Goal: Task Accomplishment & Management: Complete application form

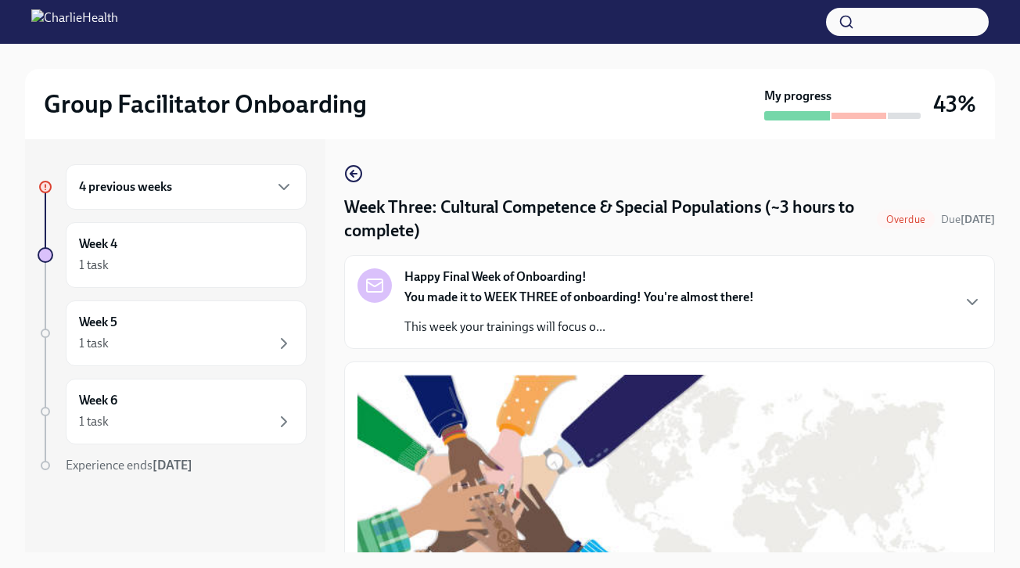
click at [152, 193] on h6 "4 previous weeks" at bounding box center [125, 186] width 93 height 17
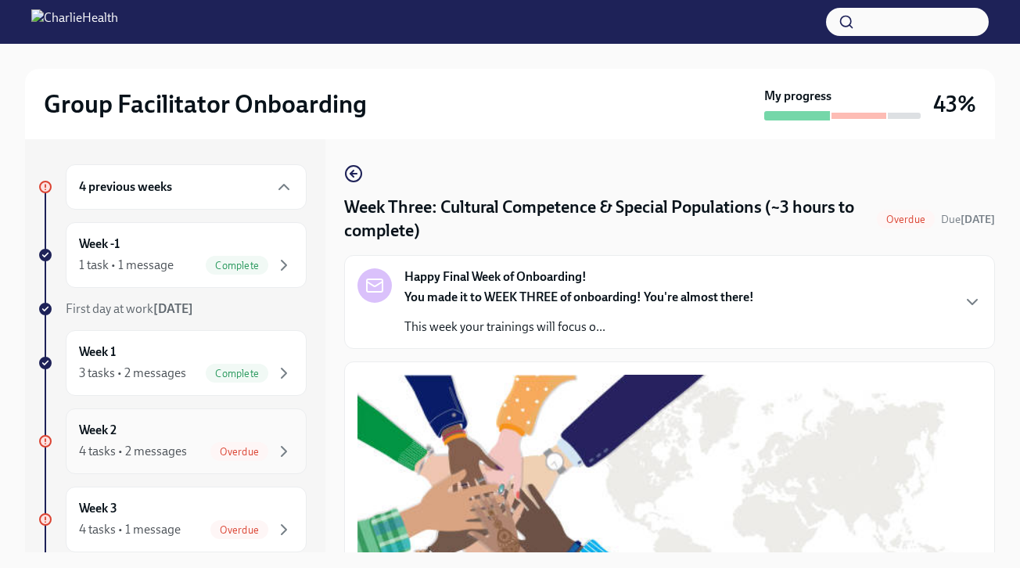
click at [210, 448] on div "4 tasks • 2 messages Overdue" at bounding box center [186, 451] width 214 height 19
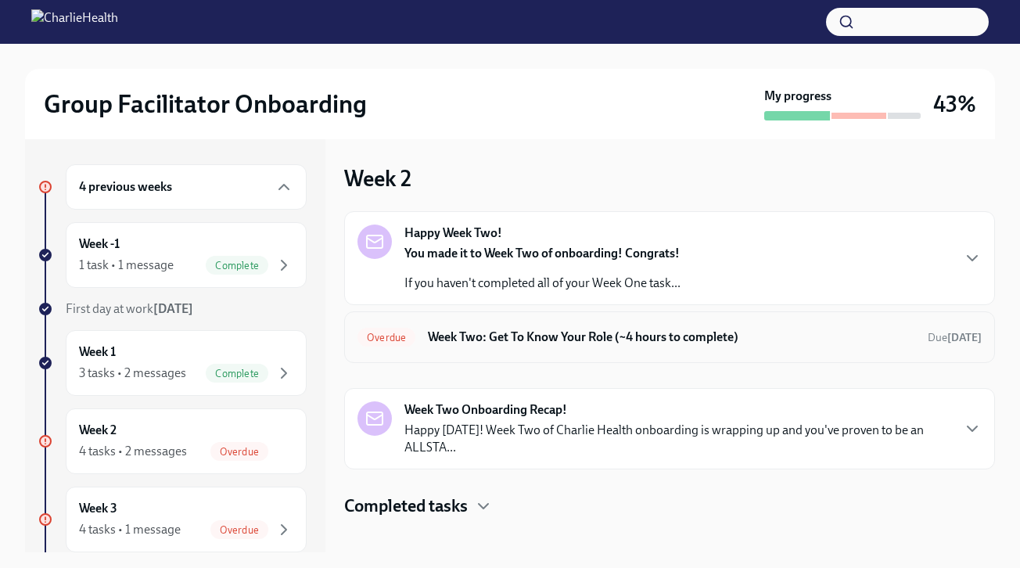
click at [559, 345] on h6 "Week Two: Get To Know Your Role (~4 hours to complete)" at bounding box center [671, 337] width 487 height 17
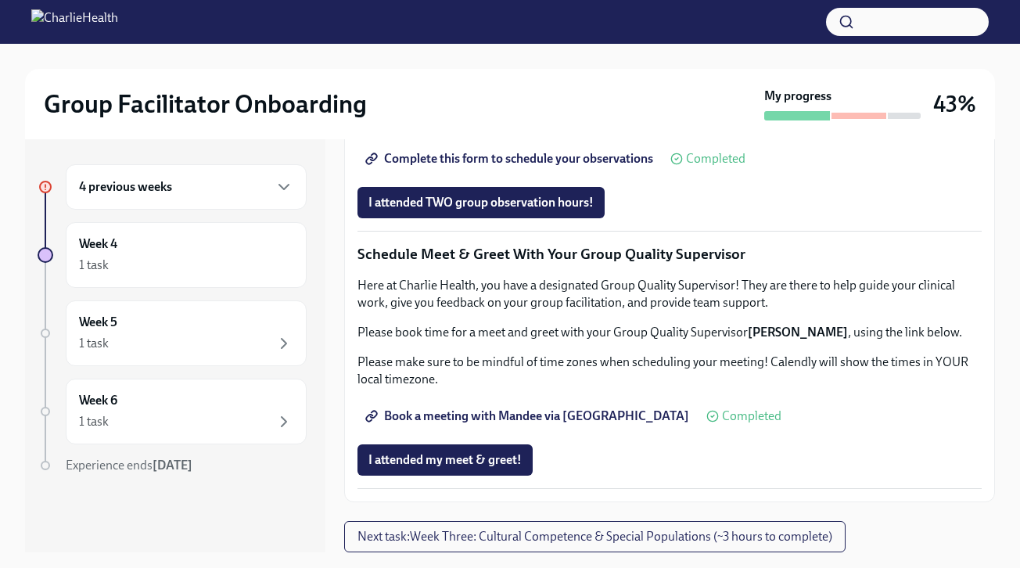
scroll to position [1273, 0]
click at [498, 210] on span "I attended TWO group observation hours!" at bounding box center [480, 203] width 225 height 16
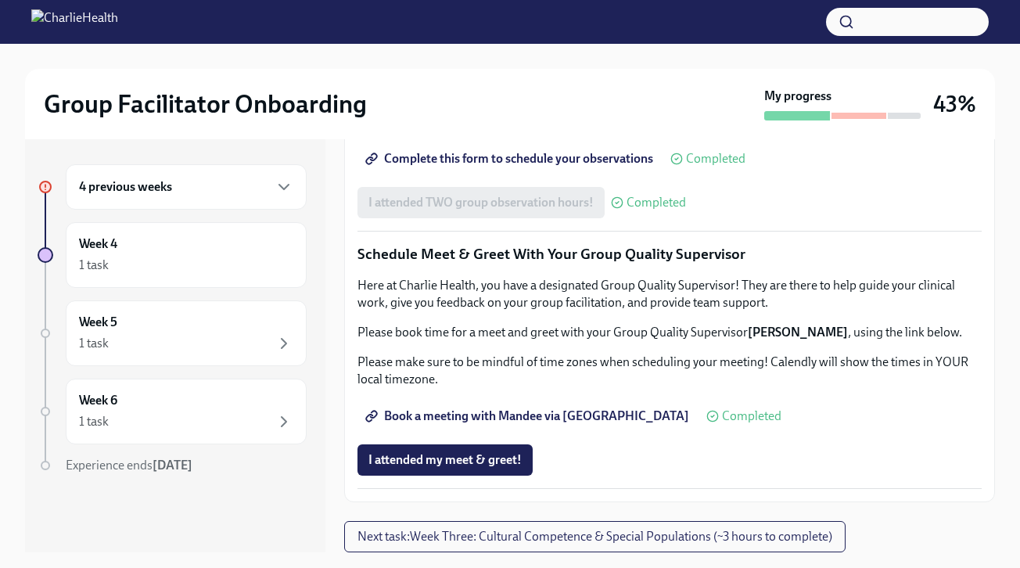
scroll to position [1515, 0]
click at [187, 190] on div "4 previous weeks" at bounding box center [186, 187] width 214 height 19
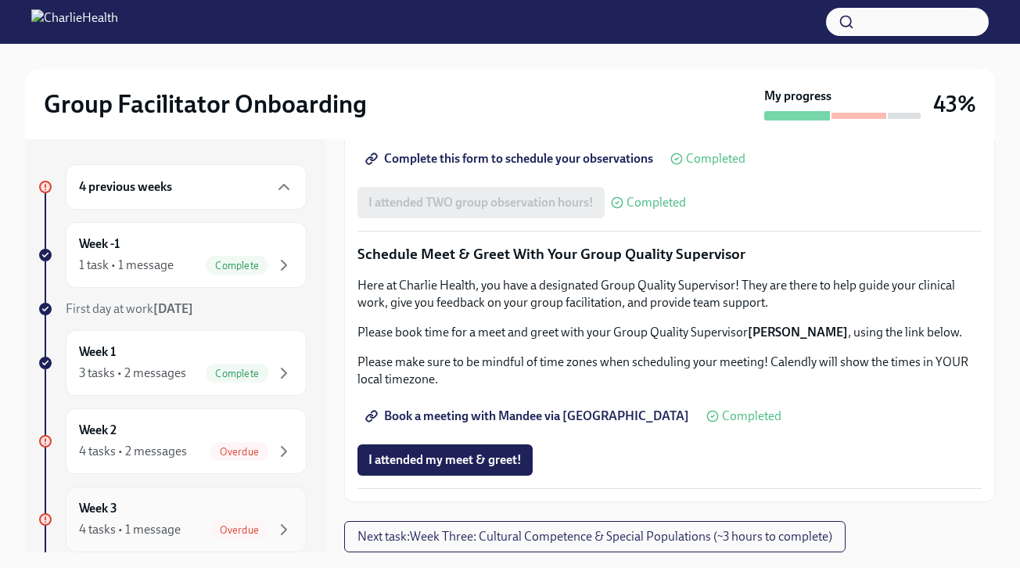
click at [185, 520] on div "4 tasks • 1 message Overdue" at bounding box center [186, 529] width 214 height 19
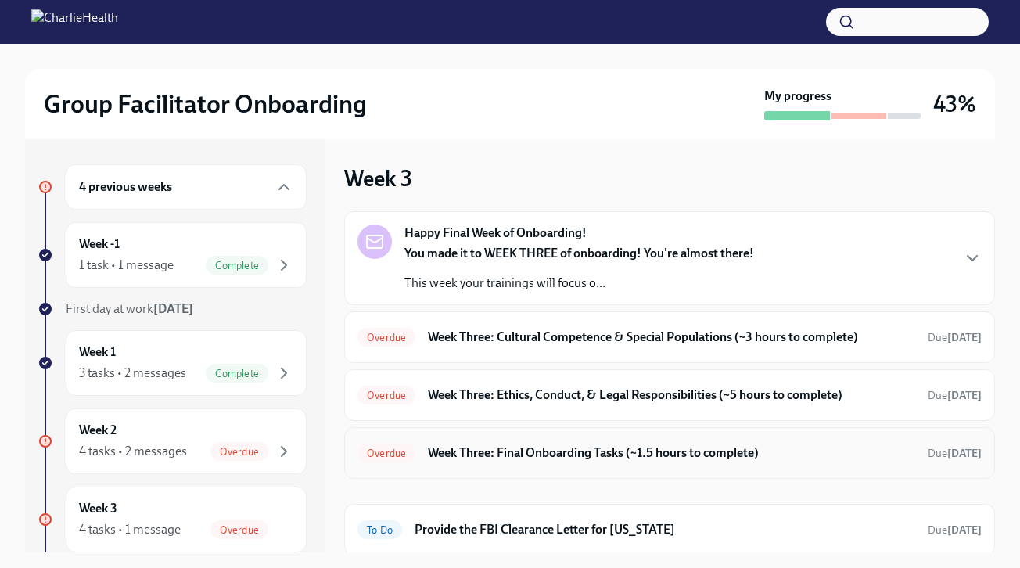
scroll to position [3, 0]
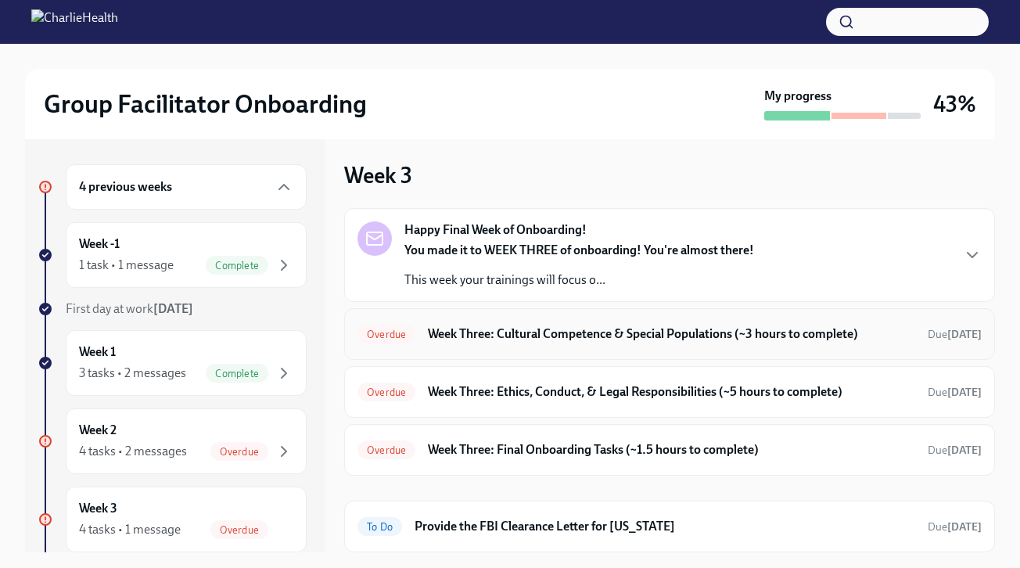
click at [587, 332] on h6 "Week Three: Cultural Competence & Special Populations (~3 hours to complete)" at bounding box center [671, 333] width 487 height 17
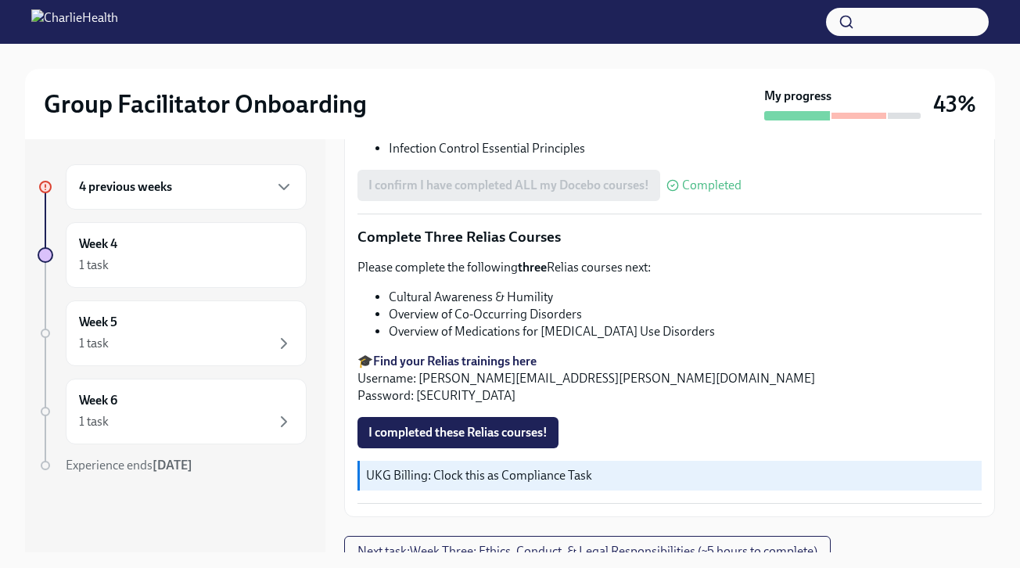
scroll to position [1267, 0]
